Goal: Information Seeking & Learning: Learn about a topic

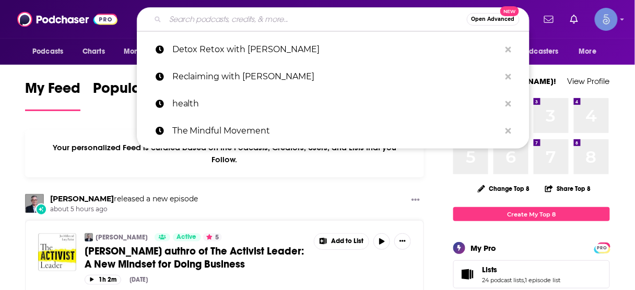
click at [346, 21] on input "Search podcasts, credits, & more..." at bounding box center [315, 19] width 301 height 17
paste input "Welcome to That Tech Pod, a podcast co-hosted by [PERSON_NAME], [PERSON_NAME] a…"
type input "Welcome to That Tech Pod, a podcast co-hosted by [PERSON_NAME], [PERSON_NAME] a…"
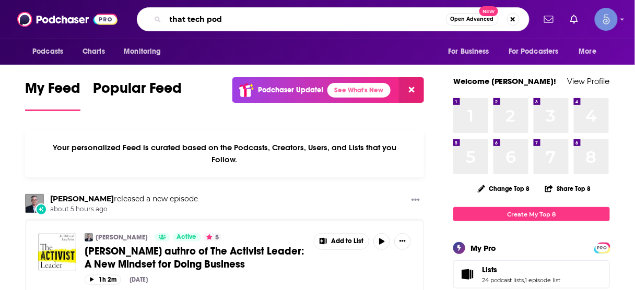
type input "that tech pod"
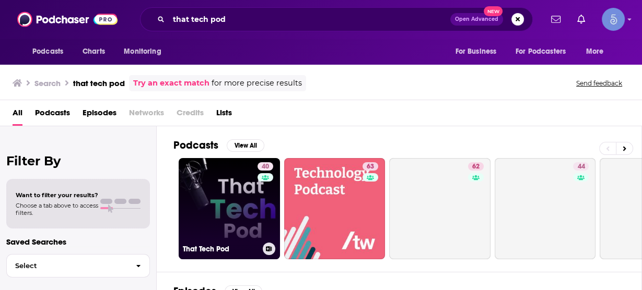
click at [240, 186] on link "40 That Tech Pod" at bounding box center [229, 208] width 101 height 101
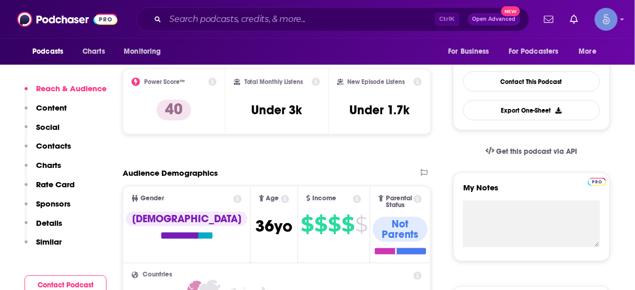
scroll to position [209, 0]
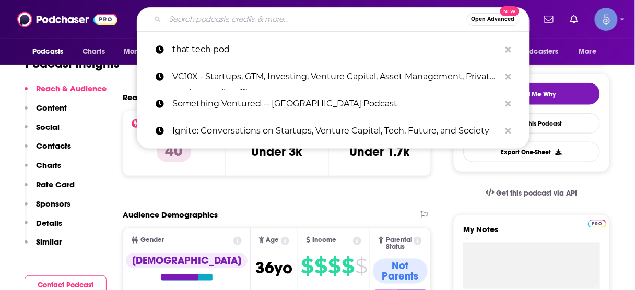
click at [278, 18] on input "Search podcasts, credits, & more..." at bounding box center [315, 19] width 301 height 17
paste input "Aligned & Thriving | Wellness Tips, Spiritual Growth, Self-Love Healing"
type input "Aligned & Thriving | Wellness Tips, Spiritual Growth, Self-Love Healing"
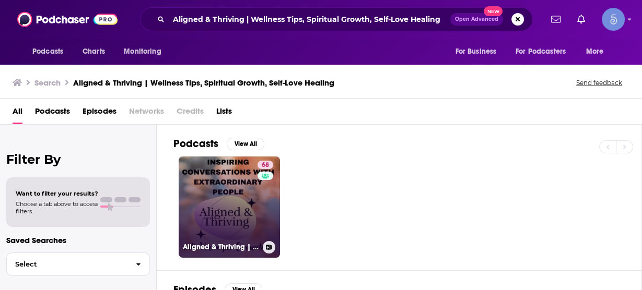
click at [212, 184] on link "68 Aligned & Thriving | Wellness Tips, Spiritual Growth, Self-Love Healing" at bounding box center [229, 207] width 101 height 101
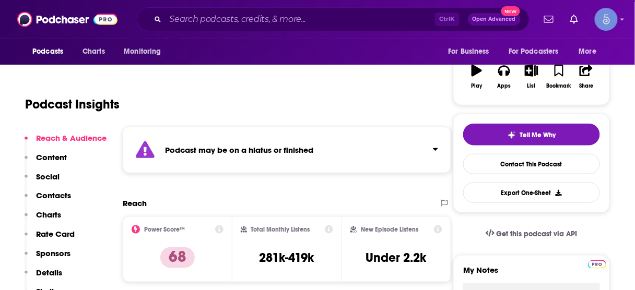
scroll to position [167, 0]
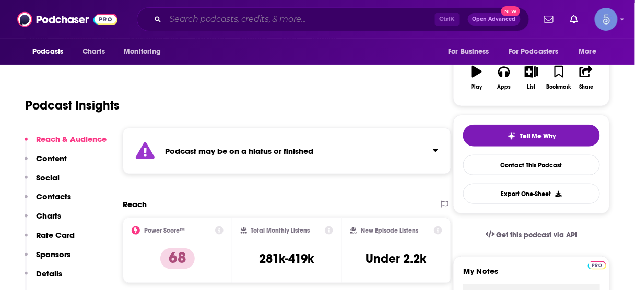
click at [358, 17] on input "Search podcasts, credits, & more..." at bounding box center [299, 19] width 269 height 17
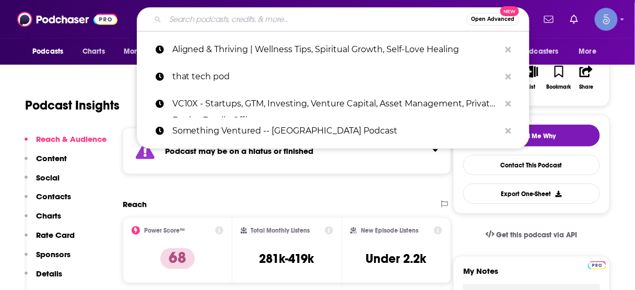
paste input "The FitMind Podcast"
type input "The FitMind Podcast"
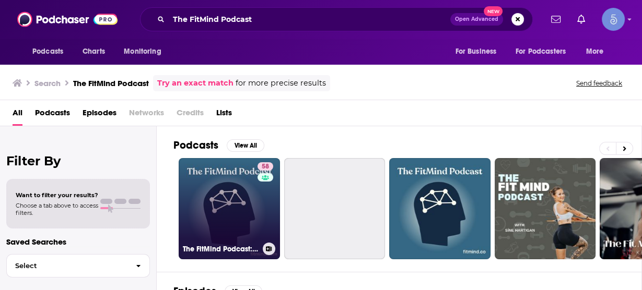
click at [207, 197] on link "58 The FitMind Podcast: Mental Fitness, Neuroscience & Psychology" at bounding box center [229, 208] width 101 height 101
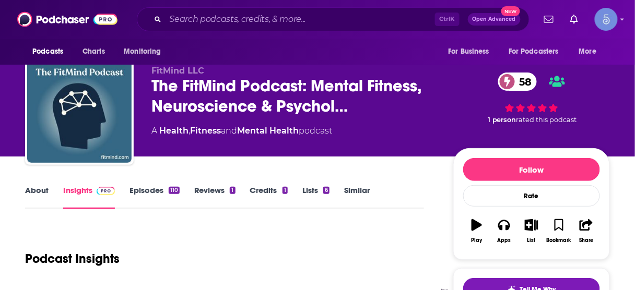
scroll to position [125, 0]
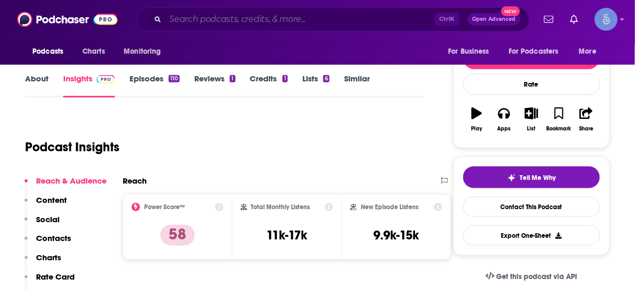
click at [361, 17] on input "Search podcasts, credits, & more..." at bounding box center [299, 19] width 269 height 17
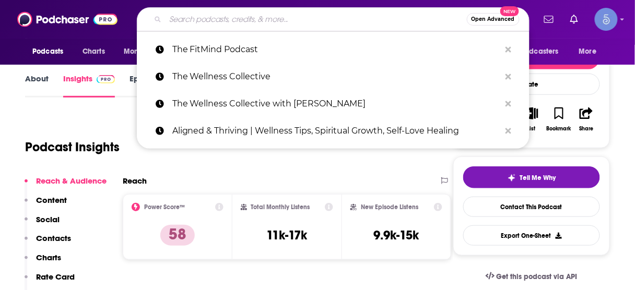
paste input "Well, That F*cked Me Up! Surviving Life Changing Events"
type input "Well, That F*cked Me Up! Surviving Life Changing Events"
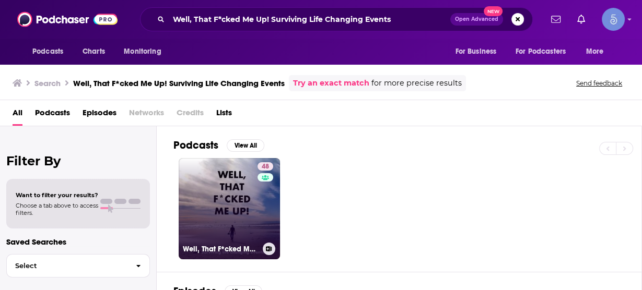
click at [236, 203] on link "48 Well, That F*cked Me Up! Surviving Life Changing Events." at bounding box center [229, 208] width 101 height 101
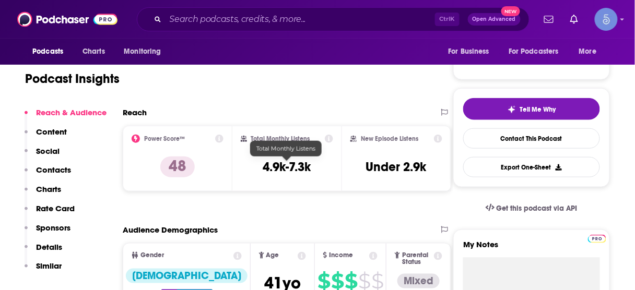
scroll to position [125, 0]
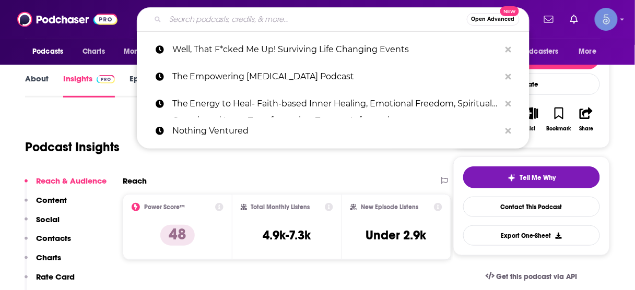
click at [317, 20] on input "Search podcasts, credits, & more..." at bounding box center [315, 19] width 301 height 17
paste input "Metabolic Wellbeing Without the BS"
type input "Metabolic Wellbeing Without the BS"
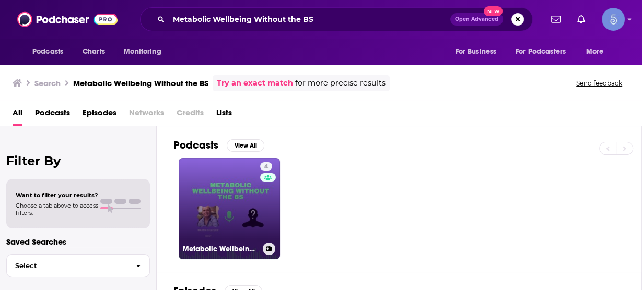
click at [258, 194] on link "4 Metabolic Wellbeing without the BS" at bounding box center [229, 208] width 101 height 101
